Goal: Communication & Community: Answer question/provide support

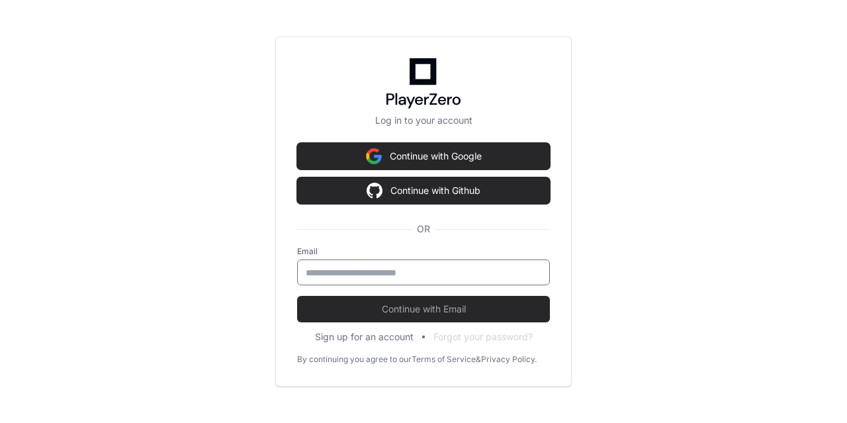
click at [367, 269] on input "email" at bounding box center [424, 272] width 236 height 13
type input "**********"
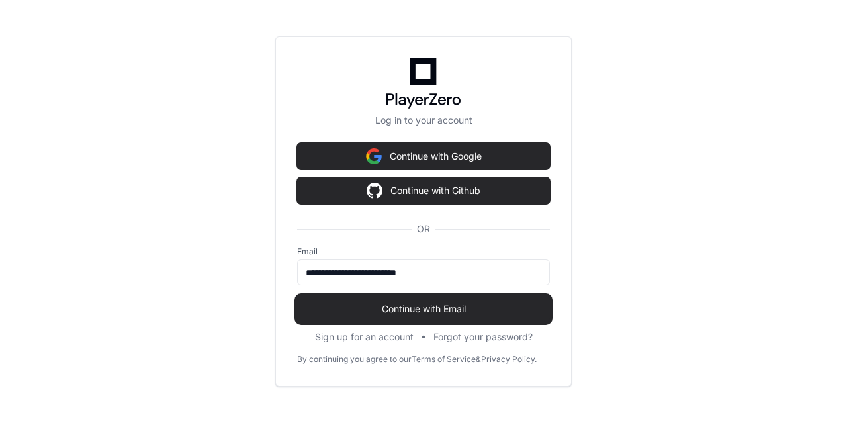
click at [357, 317] on button "Continue with Email" at bounding box center [423, 309] width 253 height 26
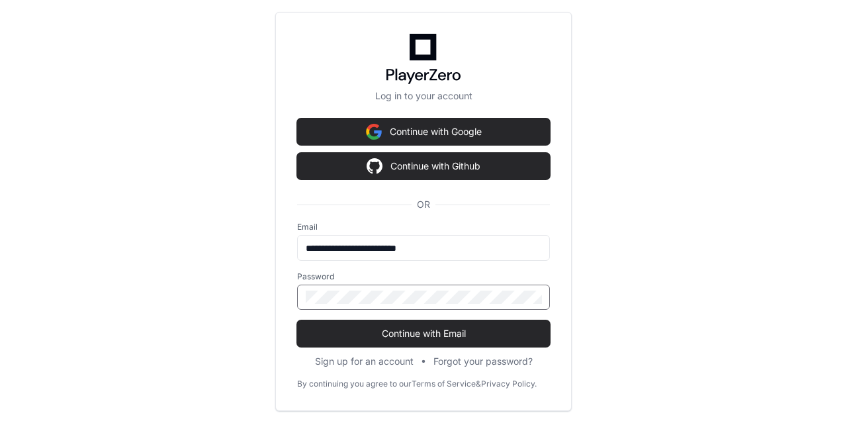
click at [297, 320] on button "Continue with Email" at bounding box center [423, 333] width 253 height 26
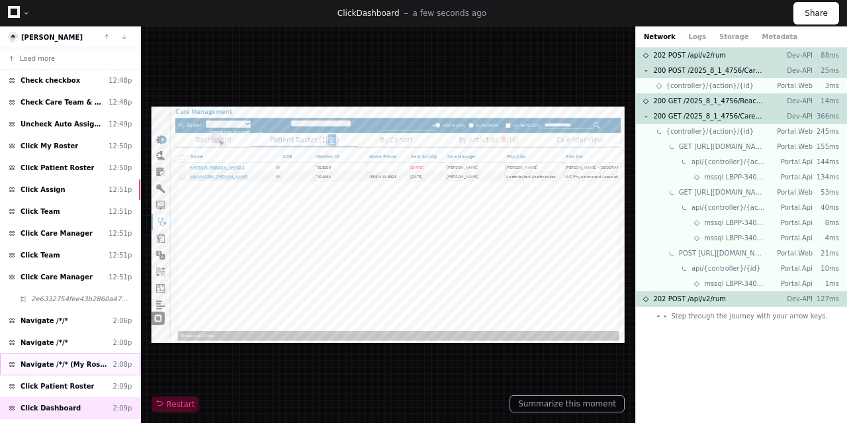
scroll to position [30, 0]
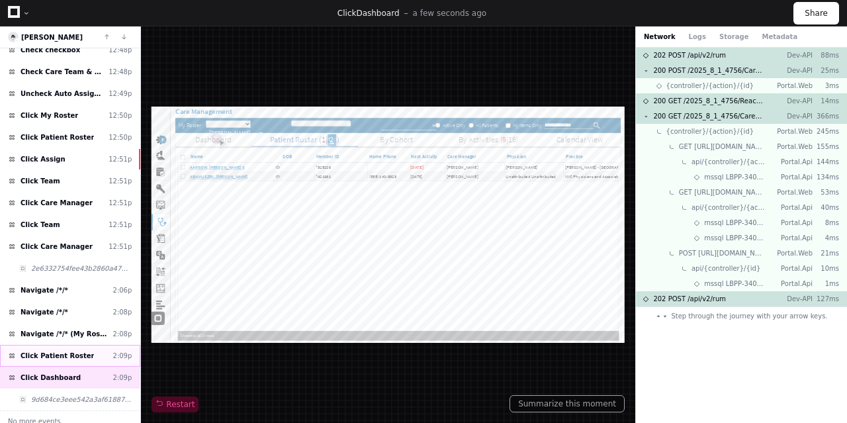
click at [67, 351] on span "Click Patient Roster" at bounding box center [57, 356] width 73 height 10
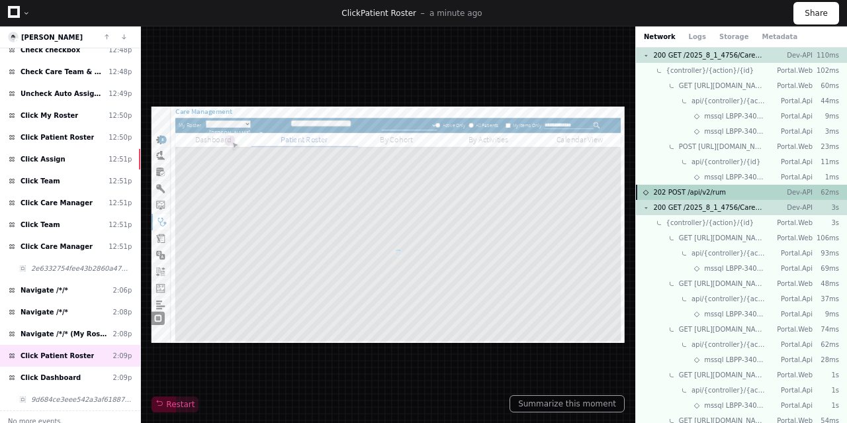
click at [727, 195] on div "202 POST /api/v2/rum Dev-API 62ms" at bounding box center [741, 192] width 211 height 15
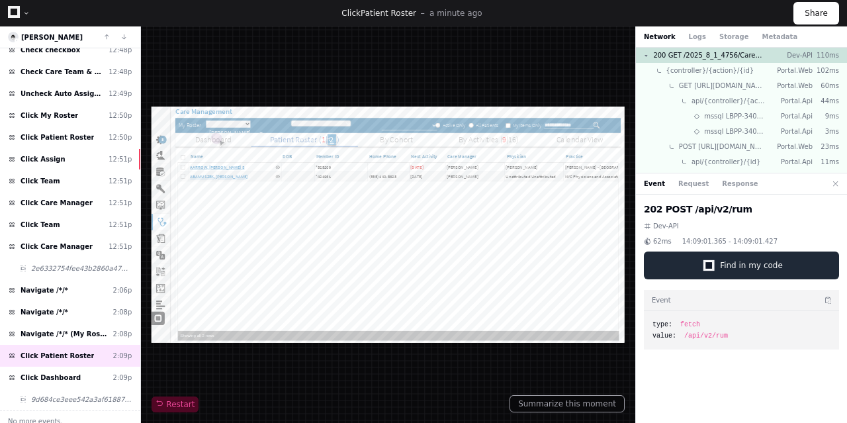
click at [719, 255] on button "Find in my code" at bounding box center [741, 265] width 195 height 28
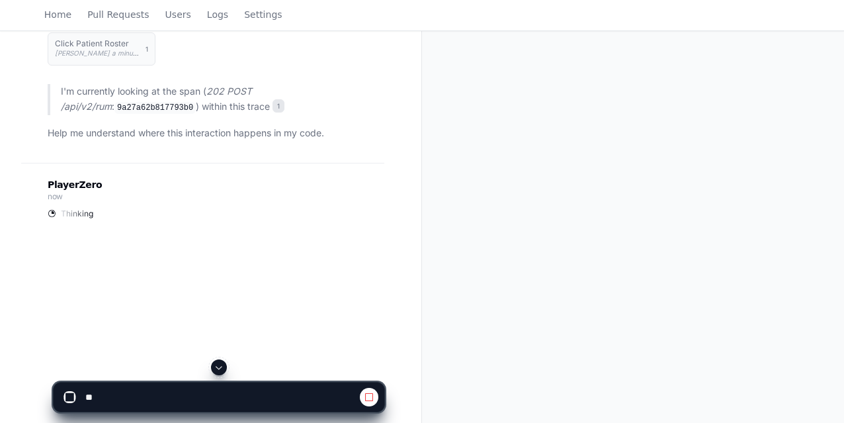
scroll to position [165, 0]
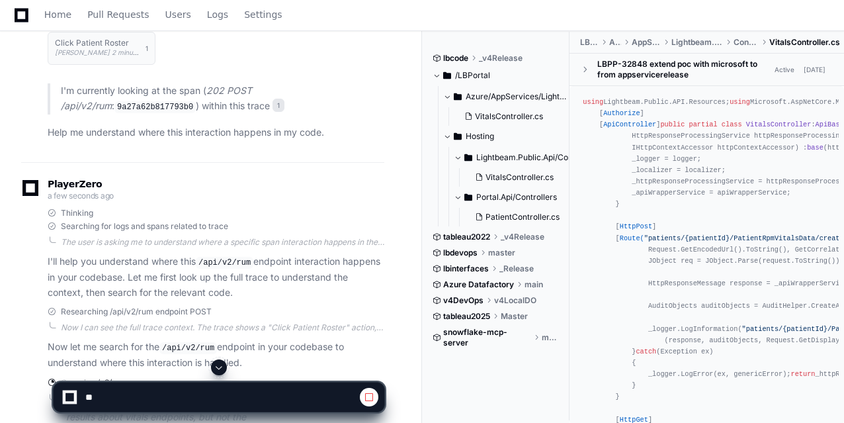
click at [416, 195] on div "pgadade a few seconds ago Click Patient Roster [PERSON_NAME] 2 minutes ago 1 I'…" at bounding box center [211, 246] width 422 height 545
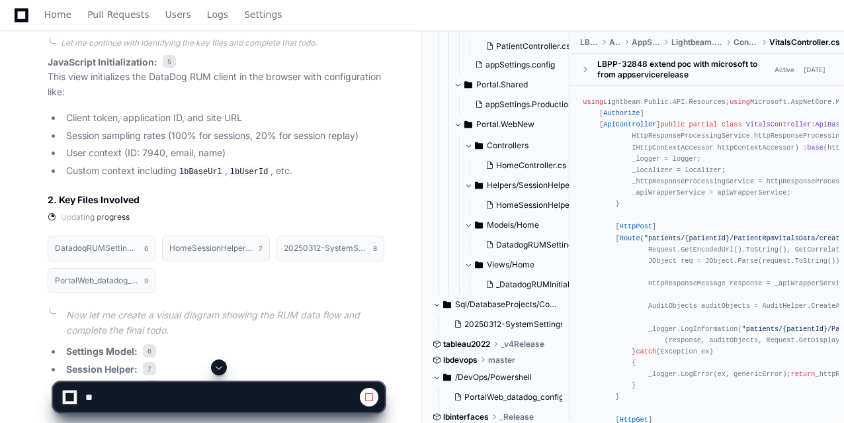
scroll to position [1431, 0]
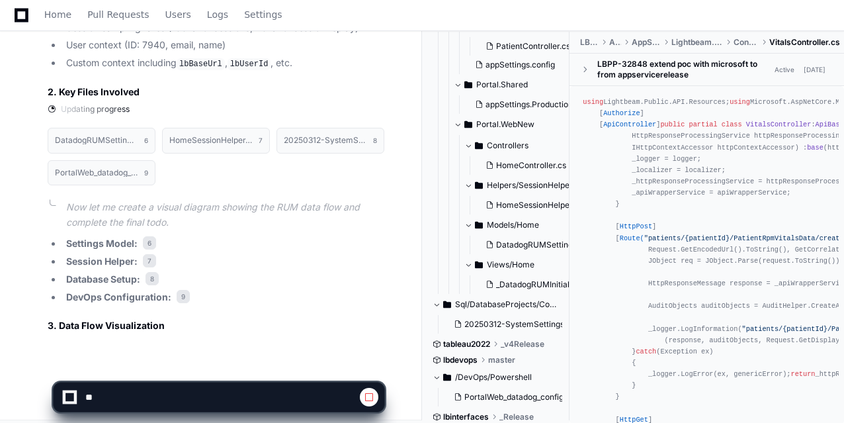
click at [371, 398] on span at bounding box center [369, 397] width 11 height 11
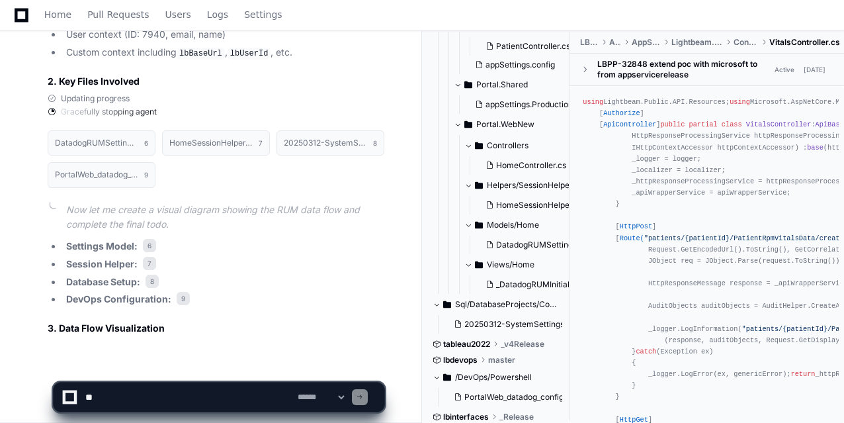
scroll to position [1444, 0]
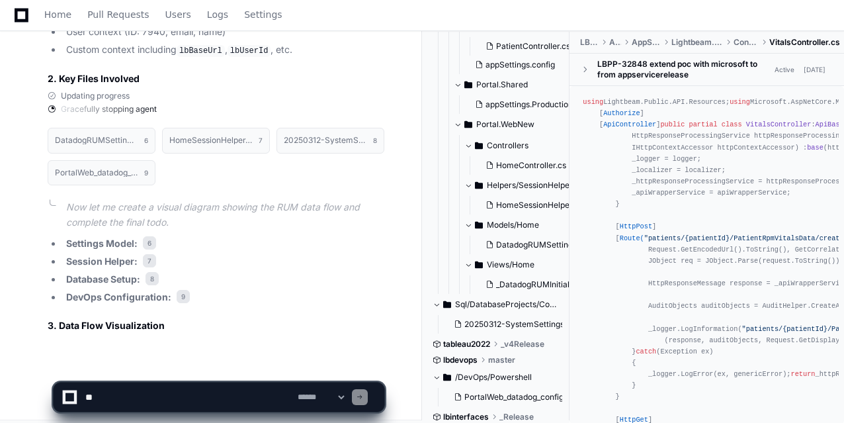
click at [195, 398] on textarea at bounding box center [189, 396] width 212 height 29
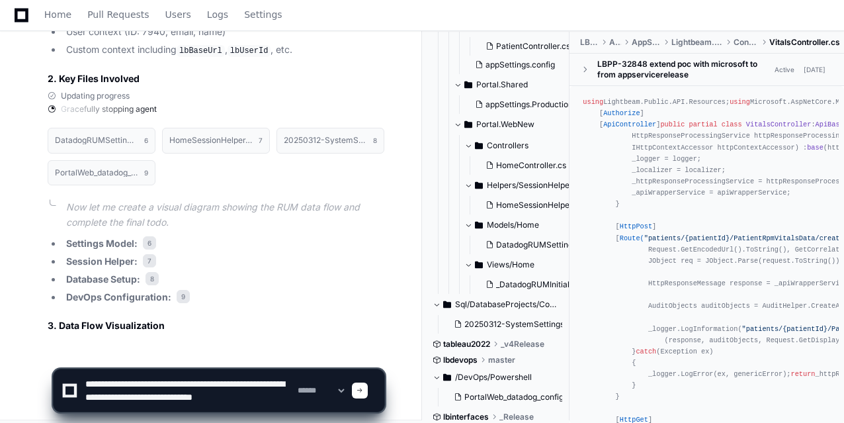
scroll to position [4, 0]
type textarea "**********"
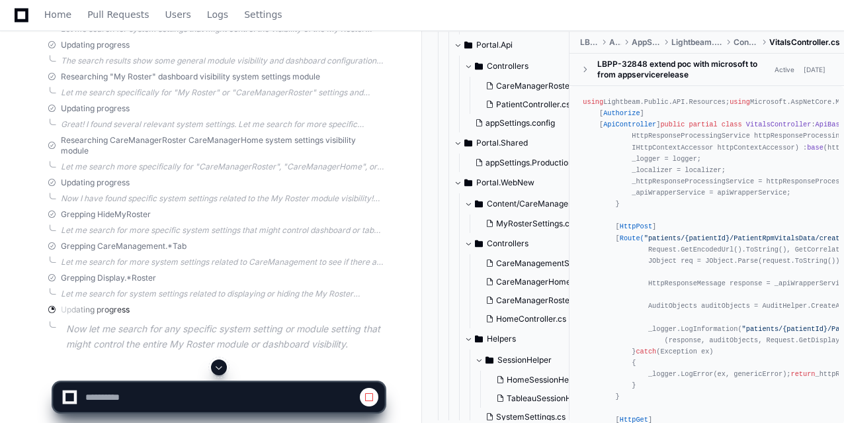
scroll to position [1991, 0]
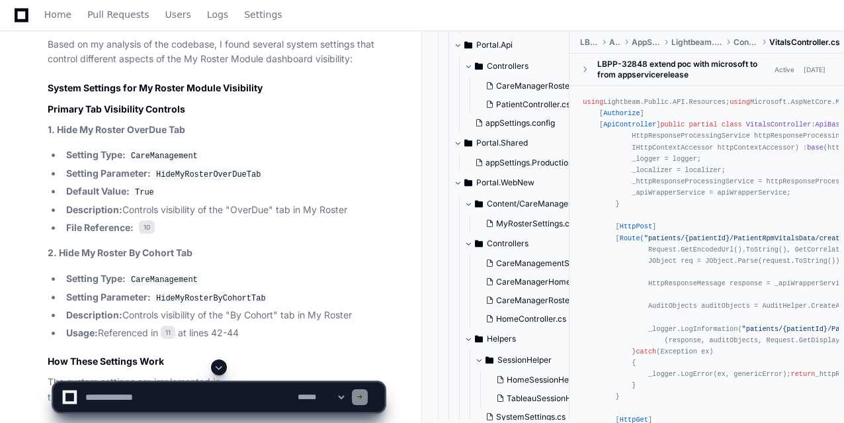
scroll to position [2313, 0]
